Goal: Task Accomplishment & Management: Complete application form

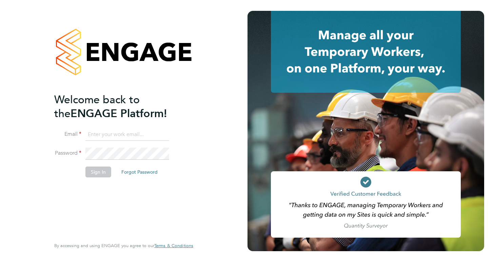
click at [103, 139] on input at bounding box center [127, 135] width 84 height 12
type input "[EMAIL_ADDRESS][DOMAIN_NAME]"
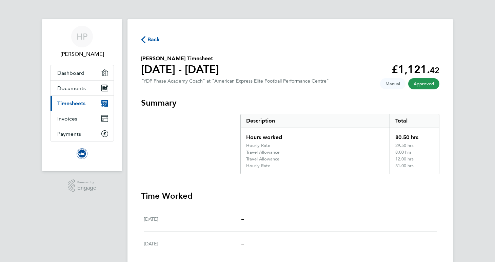
click at [148, 36] on span "Back" at bounding box center [153, 40] width 13 height 8
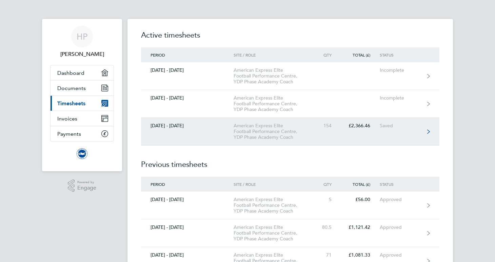
click at [425, 133] on link "[DATE] - [DATE] American Express Elite Football Performance Centre, YDP Phase A…" at bounding box center [290, 132] width 298 height 28
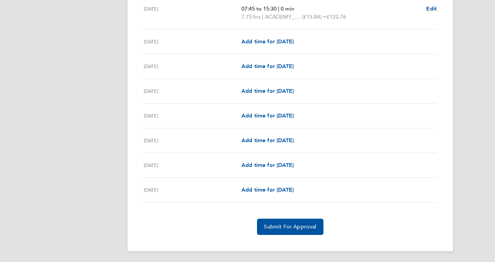
scroll to position [968, 0]
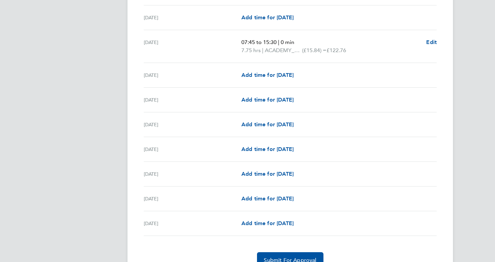
click at [272, 96] on div "[DATE] Add time for [DATE] Add time for [DATE]" at bounding box center [290, 100] width 293 height 25
click at [271, 98] on span "Add time for [DATE]" at bounding box center [267, 100] width 52 height 6
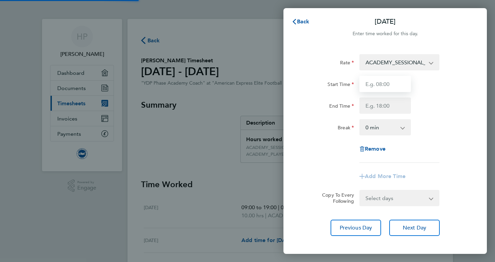
click at [377, 84] on input "Start Time" at bounding box center [385, 84] width 52 height 16
type input "16:30"
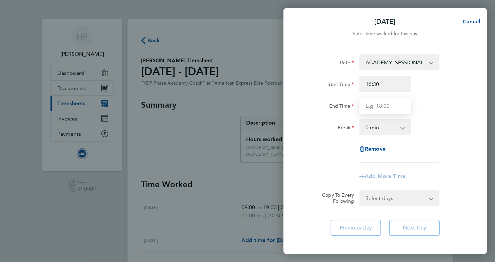
click at [387, 101] on input "End Time" at bounding box center [385, 106] width 52 height 16
type input "19:30"
click at [319, 168] on app-timesheet-line-form-group "Rate ACADEMY_SESSIONAL_COACH - 15.84 ADMIN_HOURS - 12.60 ACADEMY_PLAYER_CHAPERO…" at bounding box center [384, 119] width 165 height 131
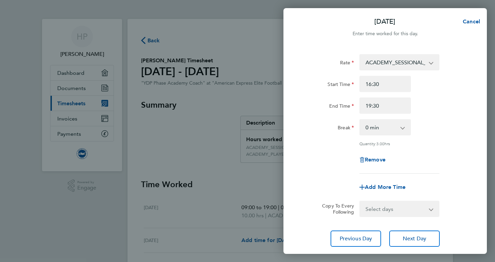
scroll to position [44, 0]
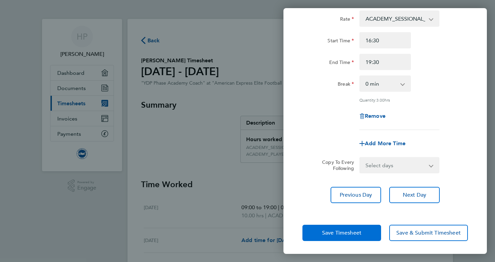
click at [332, 228] on button "Save Timesheet" at bounding box center [341, 233] width 79 height 16
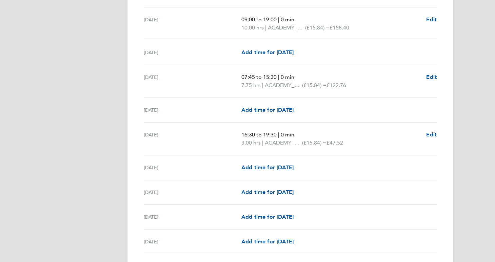
scroll to position [1010, 0]
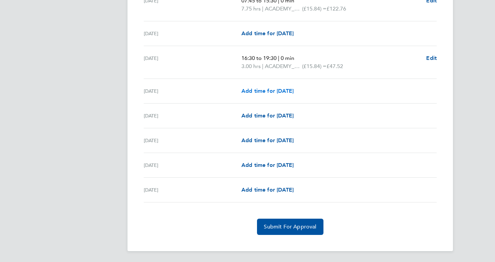
click at [268, 91] on span "Add time for Wed 27 Aug" at bounding box center [267, 91] width 52 height 6
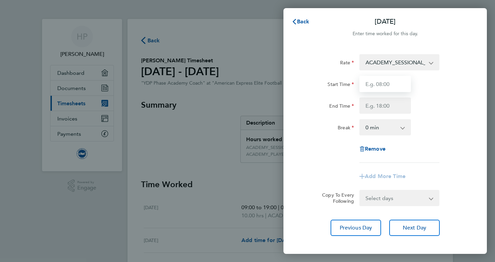
click at [393, 87] on input "Start Time" at bounding box center [385, 84] width 52 height 16
type input "15:00"
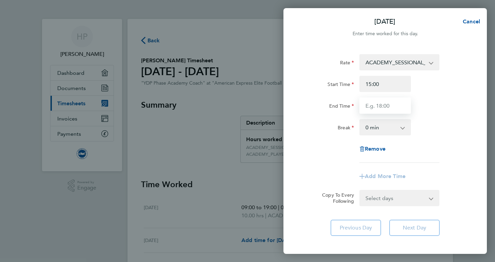
click at [388, 111] on input "End Time" at bounding box center [385, 106] width 52 height 16
type input "1"
type input "20:00"
click at [450, 106] on div "End Time 20:00" at bounding box center [385, 106] width 171 height 16
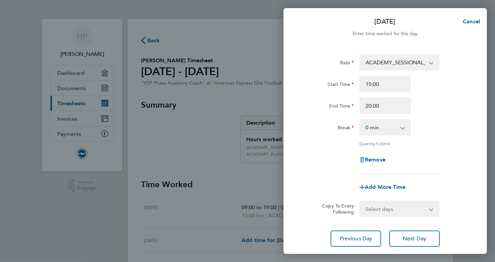
scroll to position [44, 0]
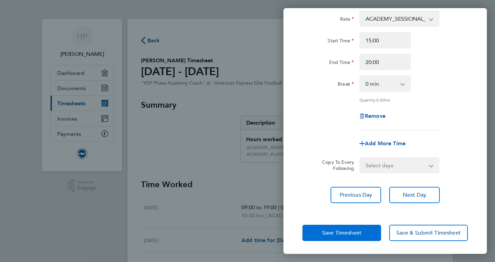
click at [327, 237] on button "Save Timesheet" at bounding box center [341, 233] width 79 height 16
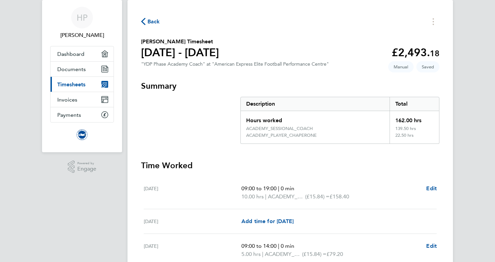
scroll to position [26, 0]
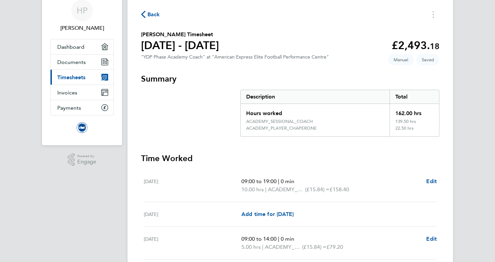
click at [155, 13] on span "Back" at bounding box center [153, 15] width 13 height 8
